Goal: Browse casually

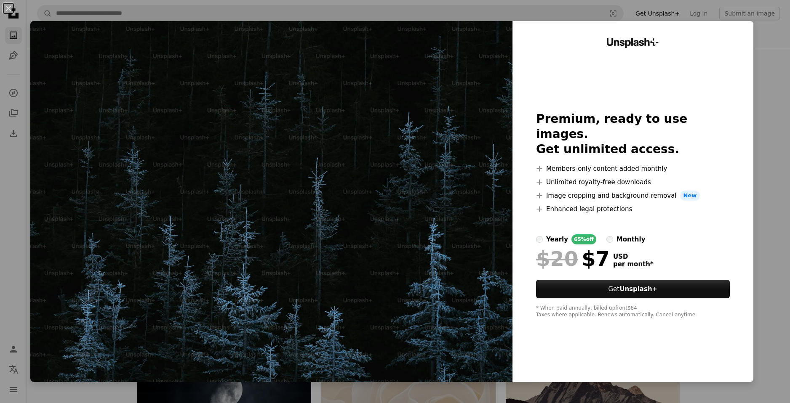
click at [765, 37] on div "An X shape Unsplash+ Premium, ready to use images. Get unlimited access. A plus…" at bounding box center [395, 201] width 790 height 403
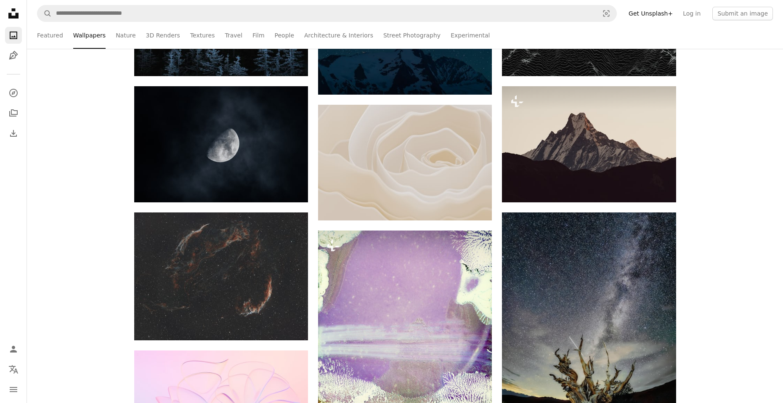
scroll to position [210, 0]
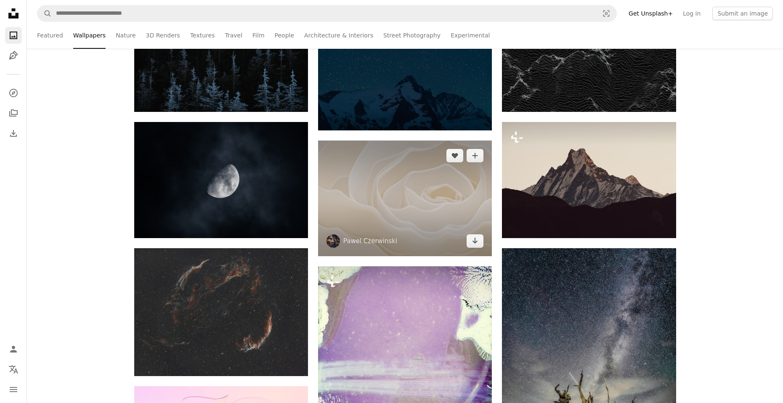
click at [421, 199] on img at bounding box center [405, 199] width 174 height 116
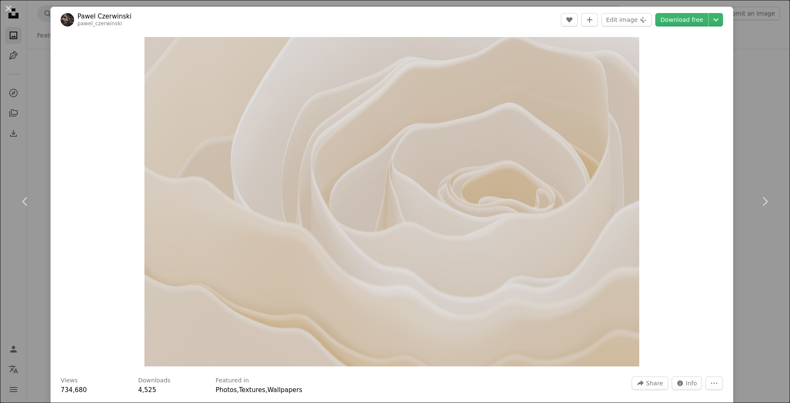
click at [751, 20] on div "An X shape Chevron left Chevron right [PERSON_NAME] pawel_czerwinski A heart A …" at bounding box center [395, 201] width 790 height 403
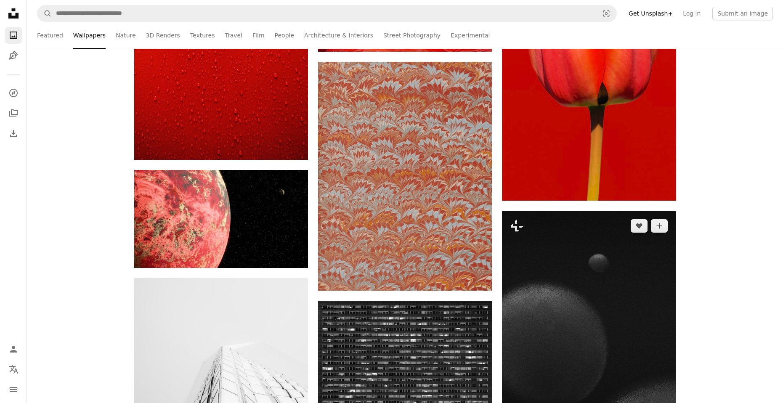
scroll to position [1937, 0]
